Goal: Subscribe to service/newsletter

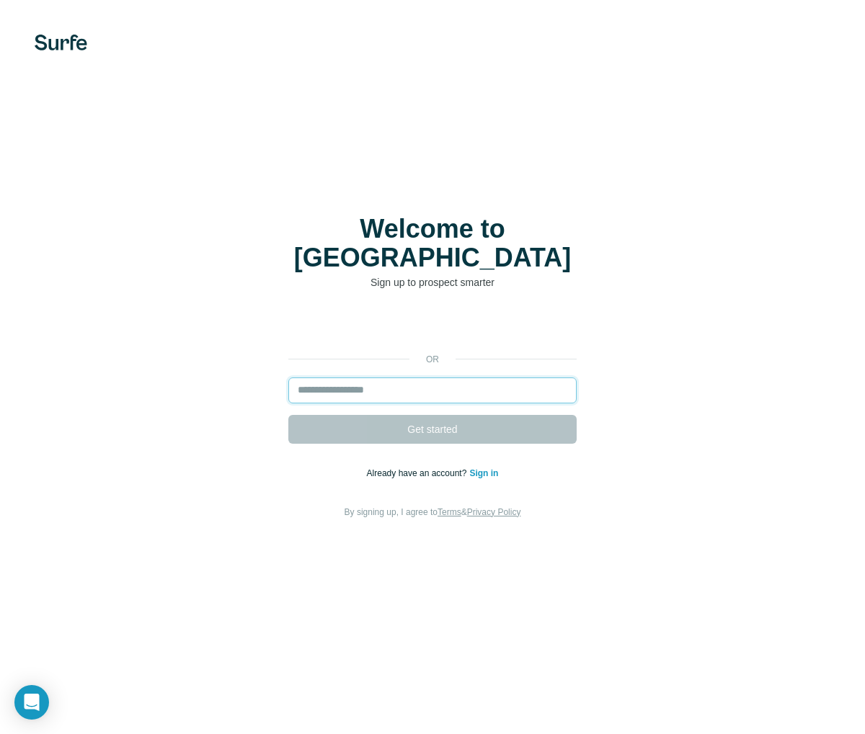
click at [380, 378] on input "email" at bounding box center [432, 391] width 288 height 26
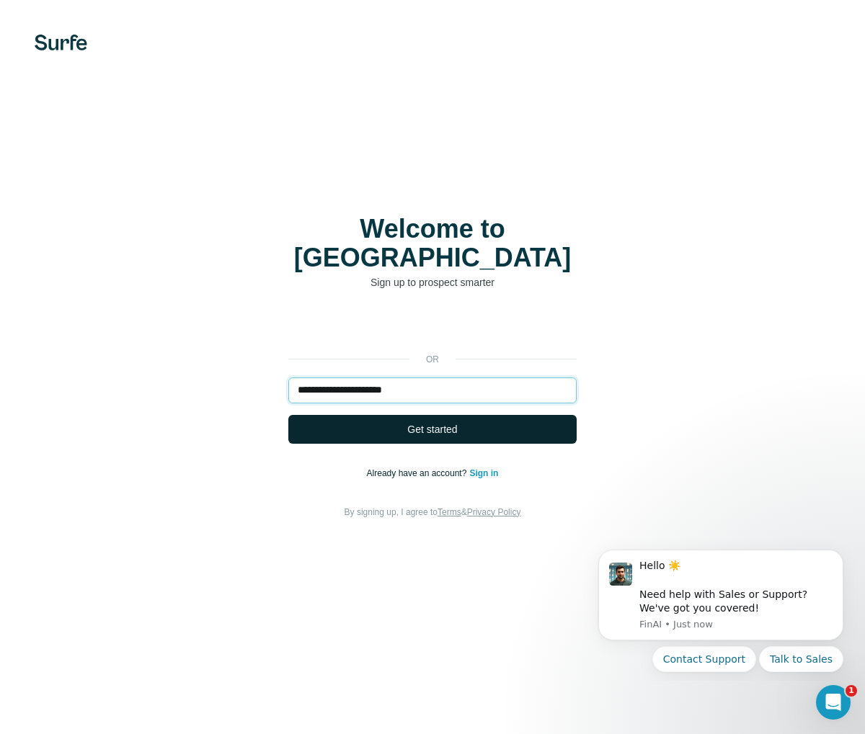
type input "**********"
click at [484, 422] on button "Get started" at bounding box center [432, 429] width 288 height 29
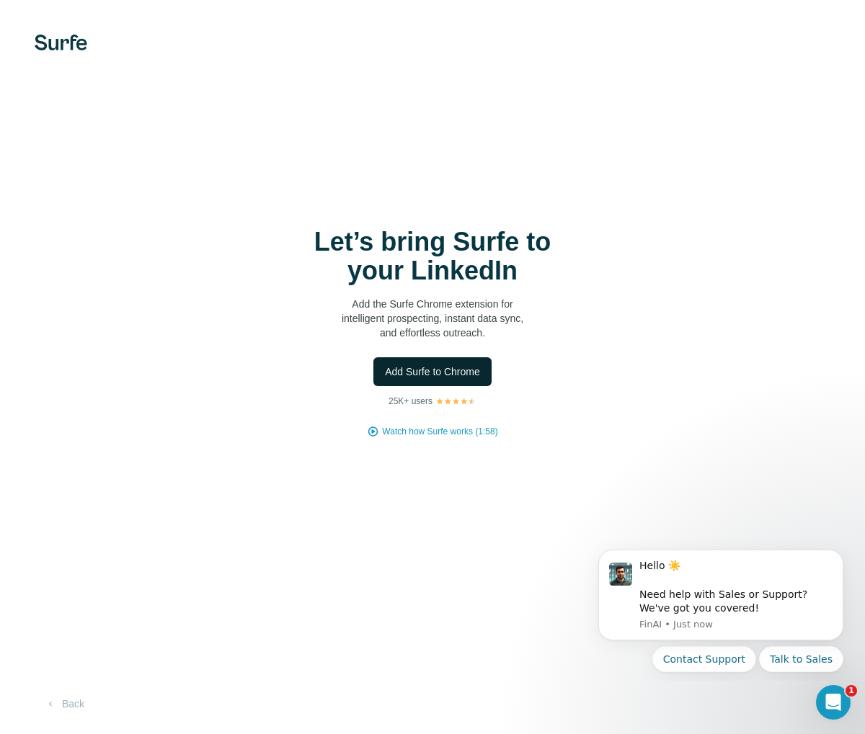
click at [440, 367] on span "Add Surfe to Chrome" at bounding box center [432, 372] width 95 height 14
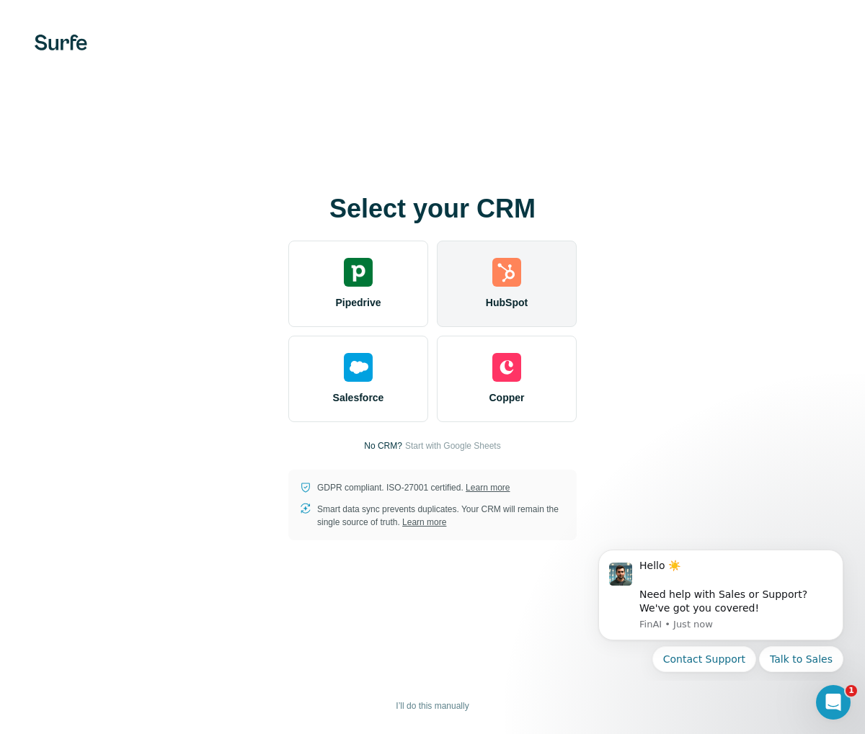
click at [514, 267] on img at bounding box center [506, 272] width 29 height 29
click at [508, 272] on img at bounding box center [506, 272] width 29 height 29
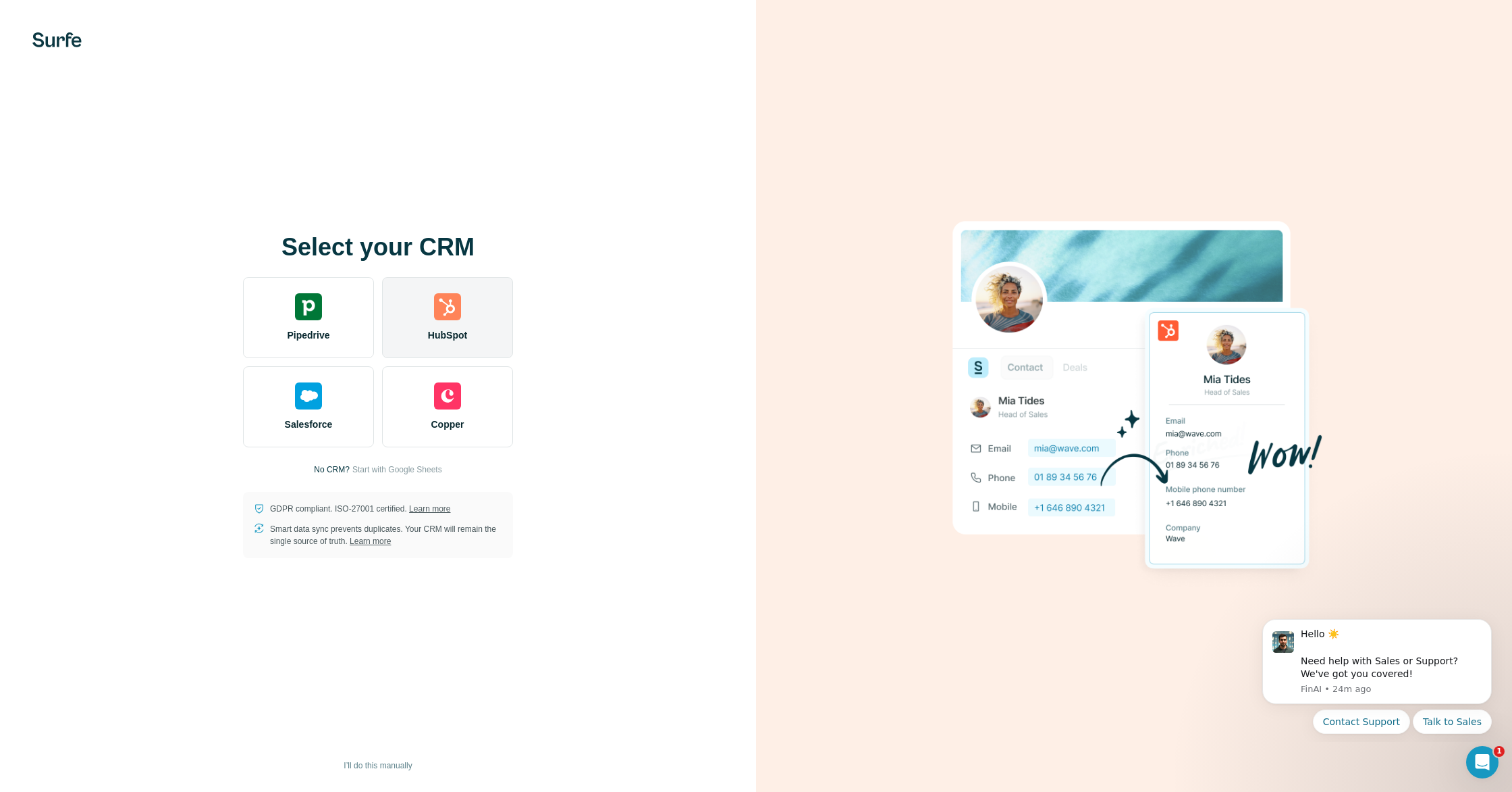
click at [451, 323] on div "HubSpot" at bounding box center [448, 317] width 131 height 81
click at [419, 316] on div "HubSpot" at bounding box center [448, 317] width 131 height 81
